Goal: Task Accomplishment & Management: Use online tool/utility

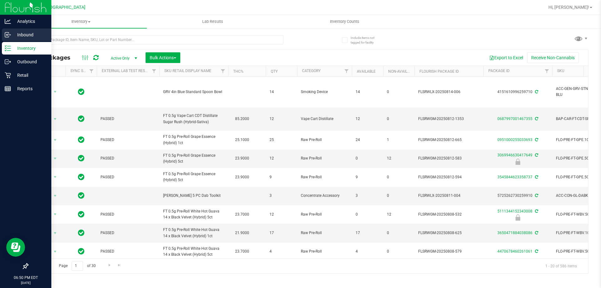
scroll to position [94, 0]
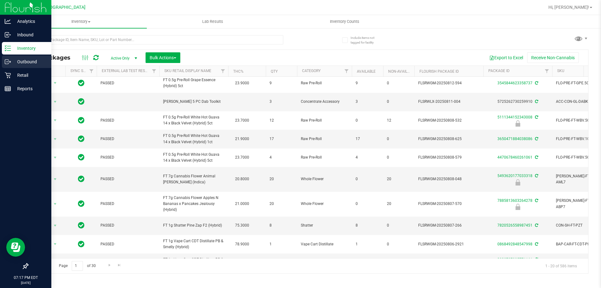
click at [8, 69] on link "Outbound" at bounding box center [25, 61] width 51 height 13
click at [17, 72] on p "Retail" at bounding box center [30, 75] width 38 height 8
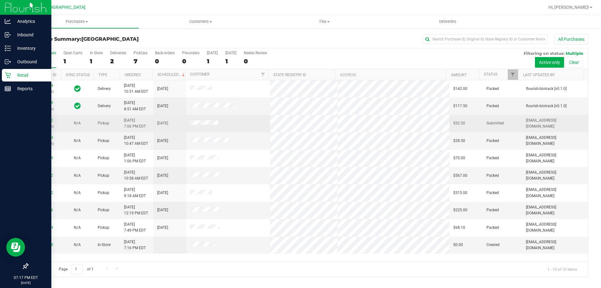
click at [43, 124] on p "(316475203)" at bounding box center [44, 126] width 25 height 6
click at [43, 120] on link "11825652" at bounding box center [45, 120] width 18 height 4
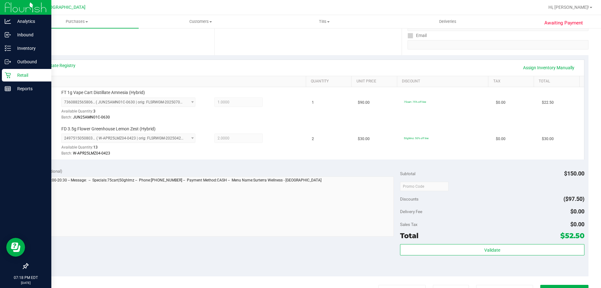
scroll to position [115, 0]
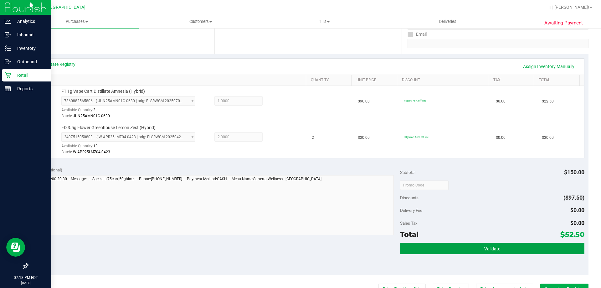
click at [512, 252] on button "Validate" at bounding box center [492, 247] width 184 height 11
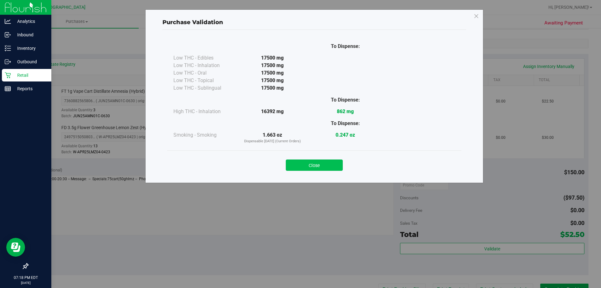
click at [316, 167] on button "Close" at bounding box center [314, 164] width 57 height 11
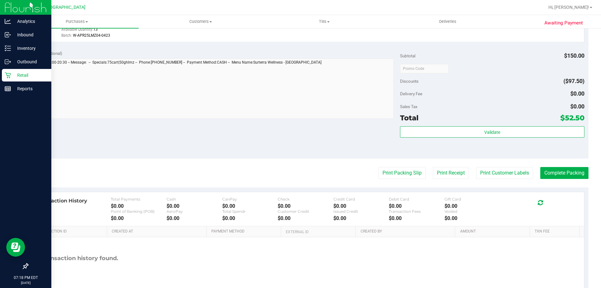
scroll to position [260, 0]
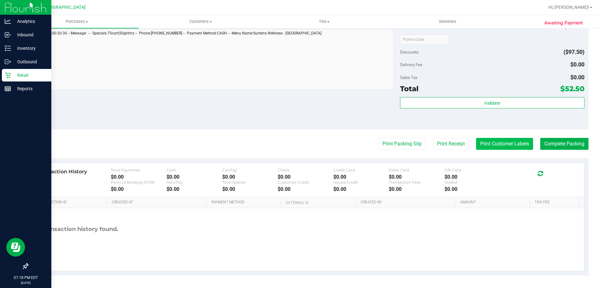
click at [503, 142] on button "Print Customer Labels" at bounding box center [504, 144] width 57 height 12
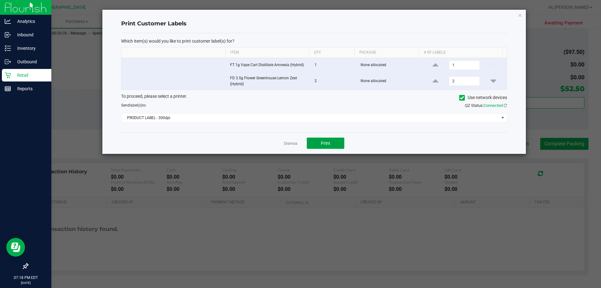
click at [328, 148] on button "Print" at bounding box center [326, 142] width 38 height 11
click at [278, 131] on div "Which item(s) would you like to print customer label(s) for? Item Qty Package #…" at bounding box center [314, 82] width 386 height 99
click at [286, 142] on link "Dismiss" at bounding box center [290, 143] width 13 height 5
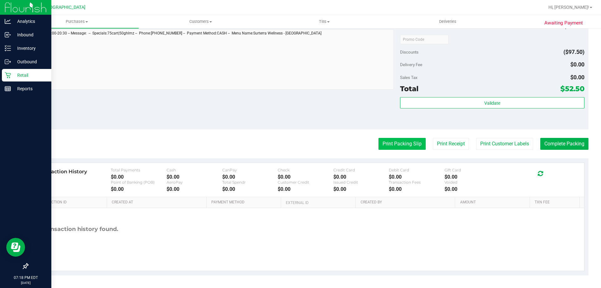
click at [403, 145] on button "Print Packing Slip" at bounding box center [401, 144] width 47 height 12
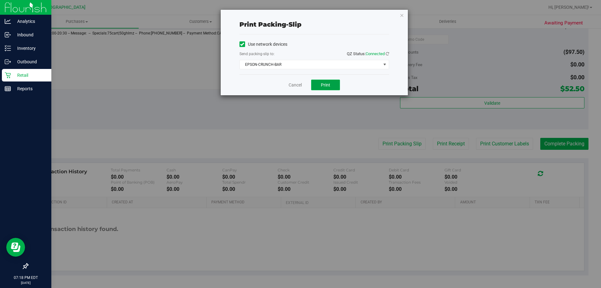
click at [324, 81] on button "Print" at bounding box center [325, 84] width 29 height 11
click at [292, 84] on link "Cancel" at bounding box center [294, 85] width 13 height 7
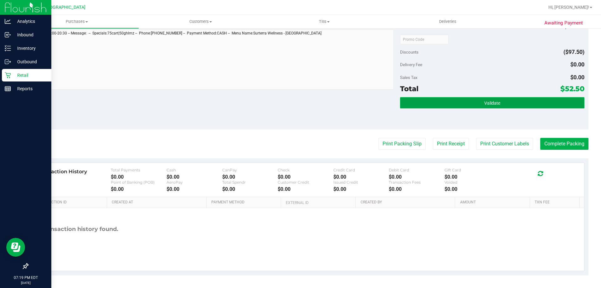
click at [491, 97] on button "Validate" at bounding box center [492, 102] width 184 height 11
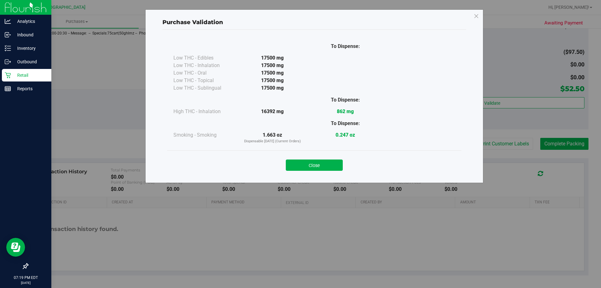
click at [566, 146] on div "Purchase Validation To Dispense: Low THC - Edibles 17500 mg" at bounding box center [302, 144] width 605 height 288
click at [334, 162] on button "Close" at bounding box center [314, 164] width 57 height 11
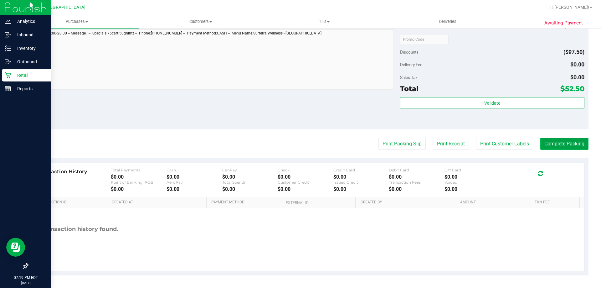
click at [568, 138] on button "Complete Packing" at bounding box center [564, 144] width 48 height 12
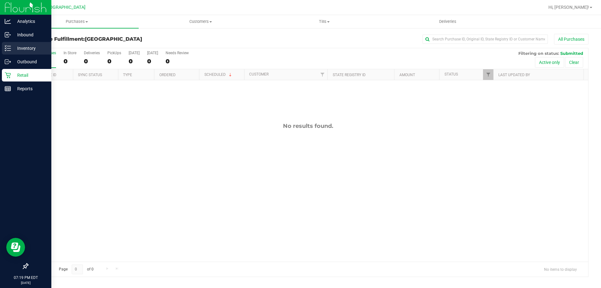
click at [3, 48] on div "Inventory" at bounding box center [26, 48] width 49 height 13
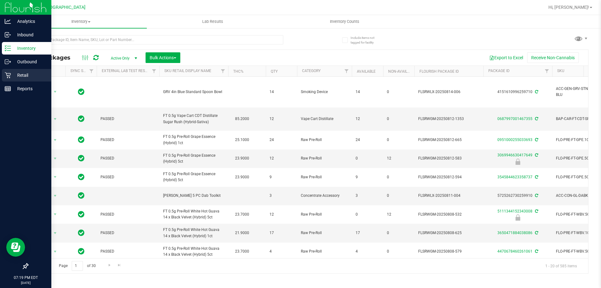
click at [10, 72] on icon at bounding box center [8, 75] width 6 height 6
